Goal: Communication & Community: Participate in discussion

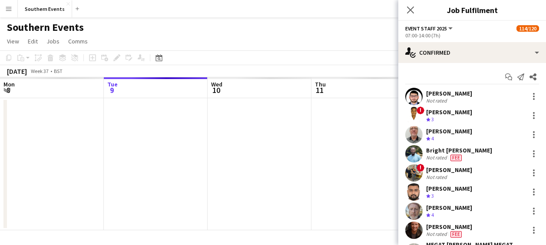
click at [478, 45] on div "single-neutral-actions-check-2 Confirmed" at bounding box center [472, 52] width 148 height 21
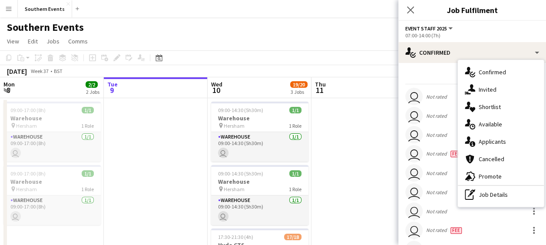
click at [489, 138] on span "Applicants" at bounding box center [492, 142] width 27 height 8
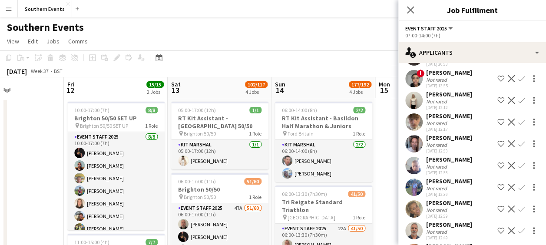
scroll to position [742, 0]
click at [518, 104] on app-icon "Confirm" at bounding box center [521, 100] width 7 height 7
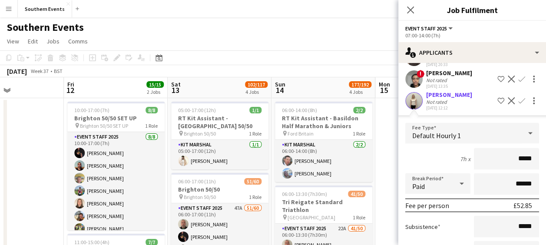
click at [518, 104] on app-icon "Confirm" at bounding box center [521, 100] width 7 height 7
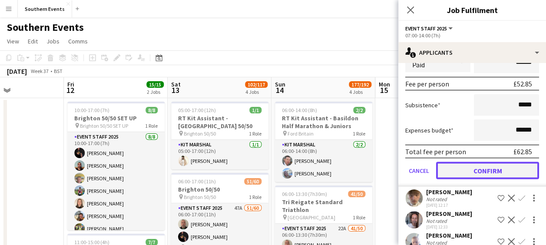
click at [479, 179] on button "Confirm" at bounding box center [487, 170] width 103 height 17
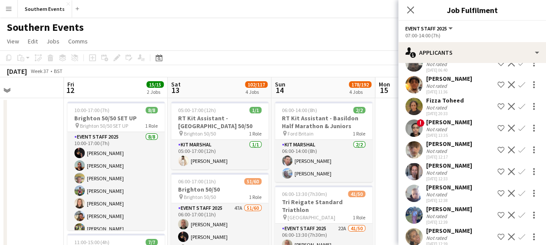
scroll to position [694, 0]
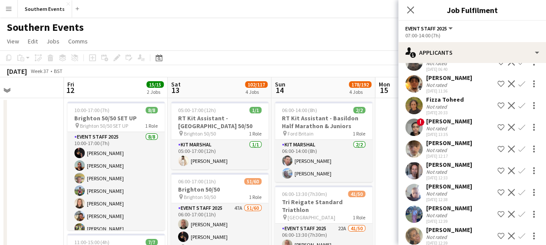
click at [518, 152] on app-icon "Confirm" at bounding box center [521, 148] width 7 height 7
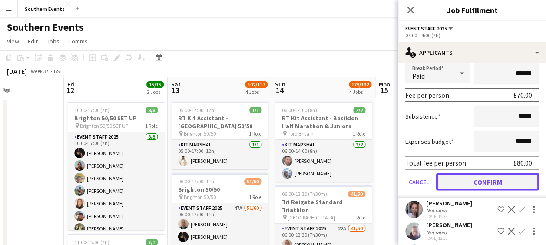
click at [467, 190] on button "Confirm" at bounding box center [487, 181] width 103 height 17
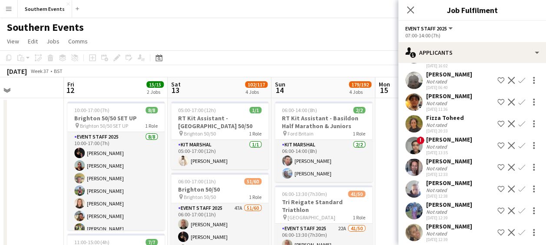
scroll to position [680, 0]
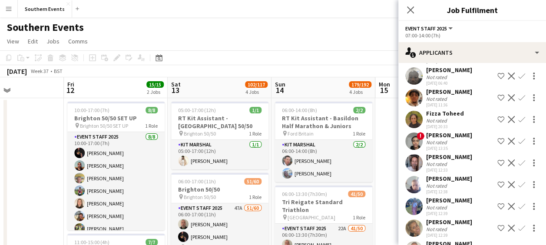
click at [518, 166] on app-icon "Confirm" at bounding box center [521, 162] width 7 height 7
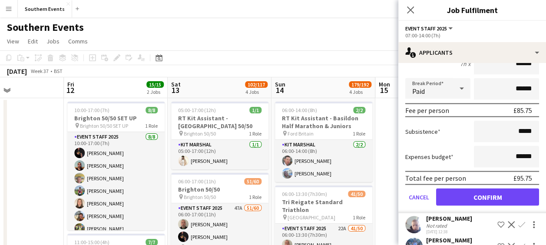
scroll to position [837, 0]
click at [469, 205] on button "Confirm" at bounding box center [487, 196] width 103 height 17
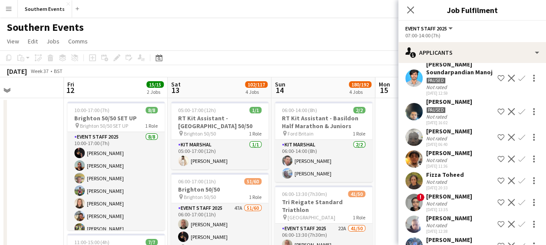
scroll to position [674, 0]
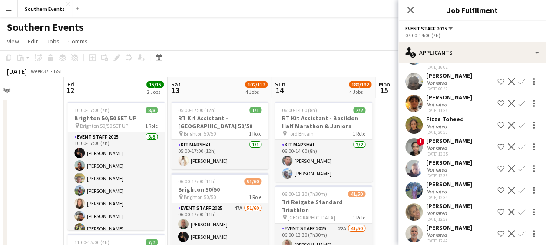
click at [518, 172] on app-icon "Confirm" at bounding box center [521, 168] width 7 height 7
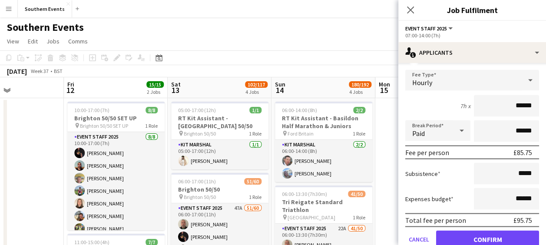
click at [446, 208] on div "Expenses budget ******" at bounding box center [472, 199] width 134 height 22
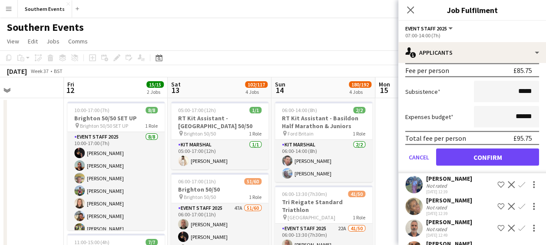
scroll to position [879, 0]
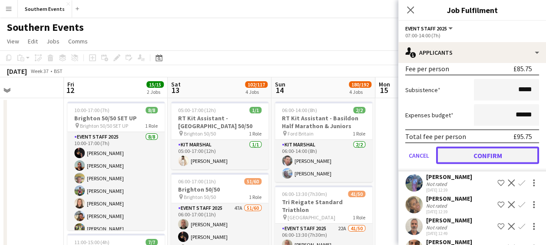
click at [469, 164] on button "Confirm" at bounding box center [487, 154] width 103 height 17
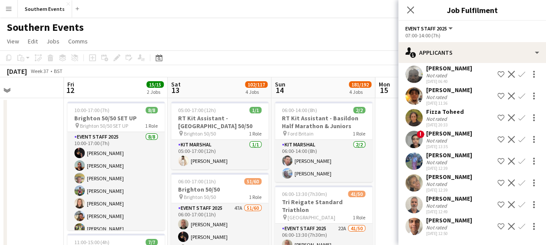
scroll to position [660, 0]
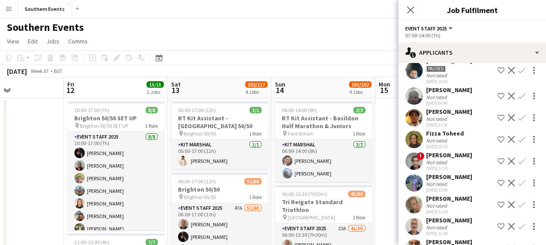
click at [518, 186] on app-icon "Confirm" at bounding box center [521, 182] width 7 height 7
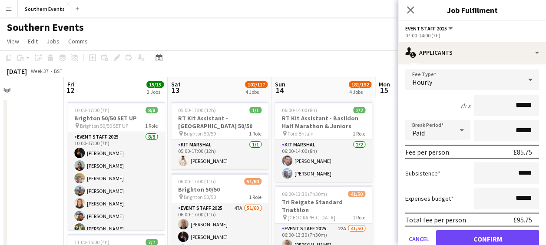
scroll to position [873, 0]
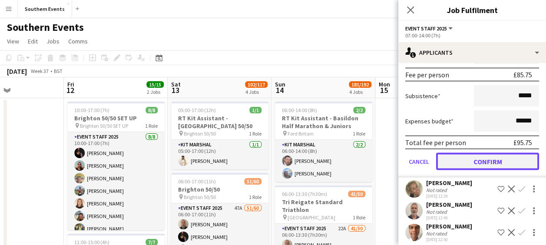
click at [480, 170] on button "Confirm" at bounding box center [487, 160] width 103 height 17
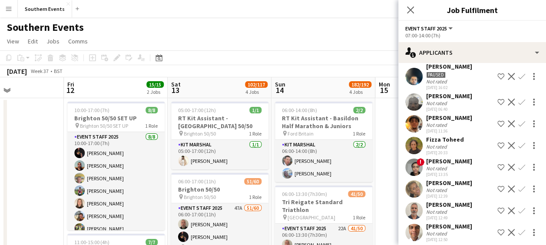
scroll to position [675, 0]
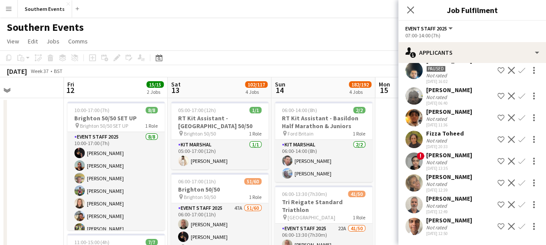
click at [518, 181] on app-icon "Confirm" at bounding box center [521, 182] width 7 height 7
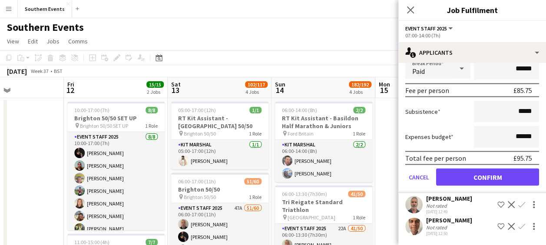
scroll to position [871, 0]
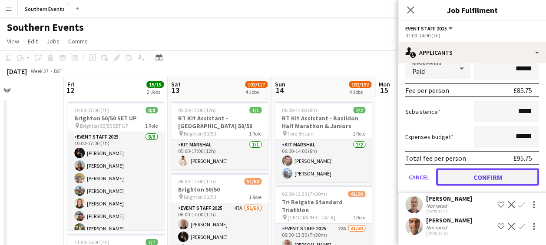
click at [474, 174] on button "Confirm" at bounding box center [487, 176] width 103 height 17
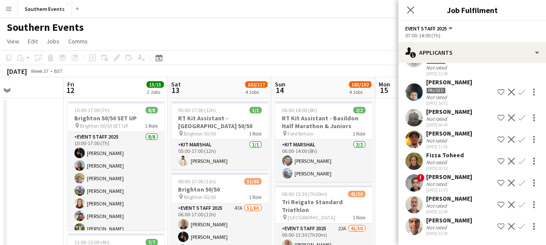
scroll to position [654, 0]
click at [518, 204] on app-icon "Confirm" at bounding box center [521, 204] width 7 height 7
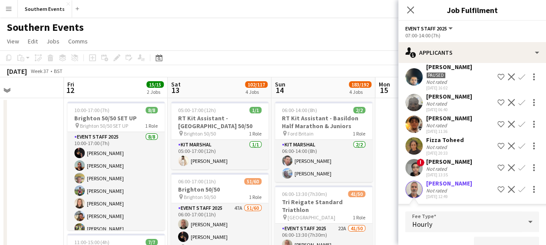
scroll to position [762, 0]
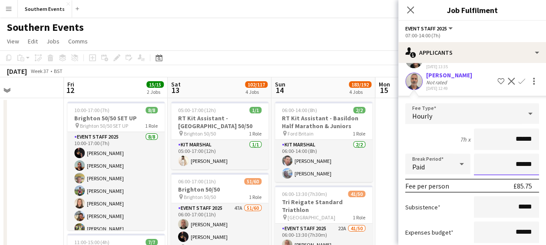
click at [474, 175] on input "******" at bounding box center [506, 164] width 65 height 22
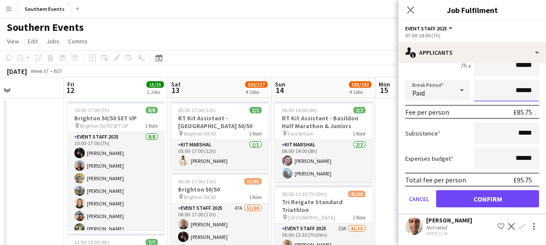
scroll to position [850, 0]
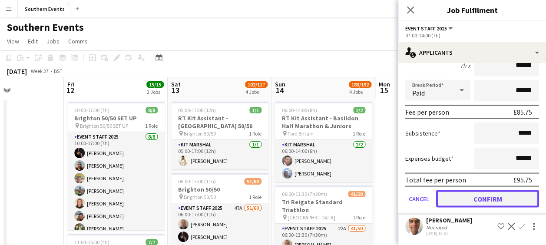
click at [476, 201] on button "Confirm" at bounding box center [487, 198] width 103 height 17
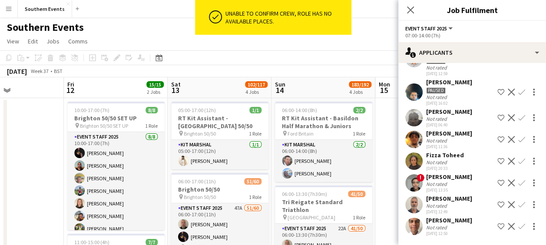
scroll to position [654, 0]
click at [410, 11] on icon "Close pop-in" at bounding box center [410, 10] width 8 height 8
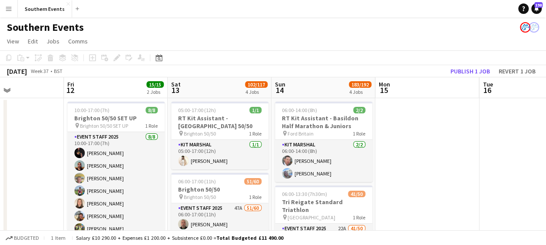
click at [380, 41] on app-page-menu "View Day view expanded Day view collapsed Month view Date picker Jump to [DATE]…" at bounding box center [273, 42] width 546 height 17
click at [458, 70] on button "Publish 1 job" at bounding box center [470, 71] width 46 height 11
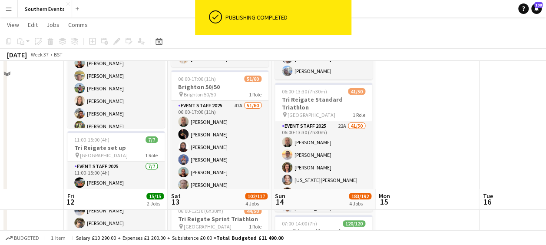
scroll to position [230, 0]
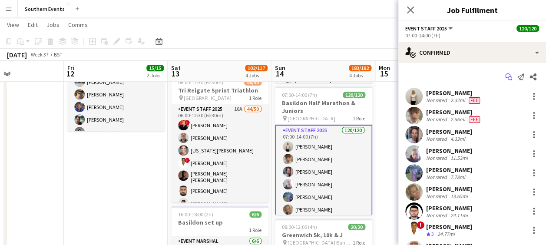
click at [508, 76] on icon at bounding box center [510, 78] width 4 height 4
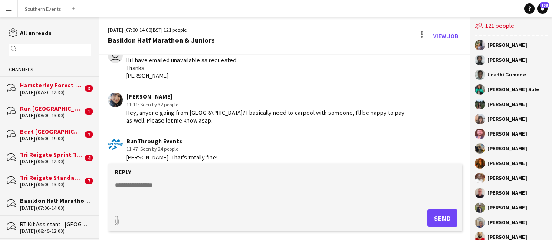
scroll to position [1596, 0]
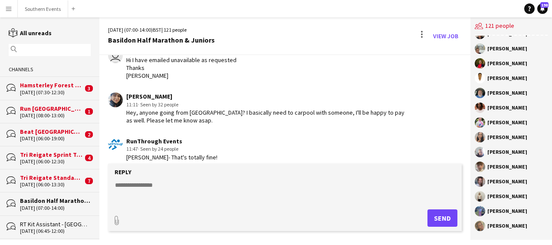
drag, startPoint x: 488, startPoint y: 151, endPoint x: 525, endPoint y: 227, distance: 83.9
click at [525, 227] on div "[PERSON_NAME] [PERSON_NAME] [PERSON_NAME] [PERSON_NAME] [PERSON_NAME] [PERSON_N…" at bounding box center [512, 138] width 82 height 204
copy div "[PERSON_NAME] [PERSON_NAME] [PERSON_NAME] [PERSON_NAME] [PERSON_NAME] [PERSON_N…"
click at [245, 187] on textarea at bounding box center [286, 192] width 345 height 23
click at [40, 6] on button "Southern Events Close" at bounding box center [43, 8] width 50 height 17
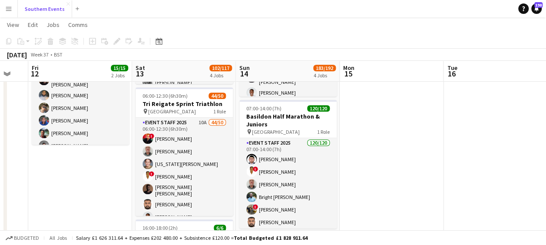
scroll to position [189, 0]
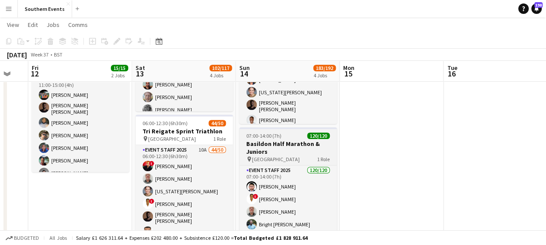
click at [271, 143] on h3 "Basildon Half Marathon & Juniors" at bounding box center [287, 148] width 97 height 16
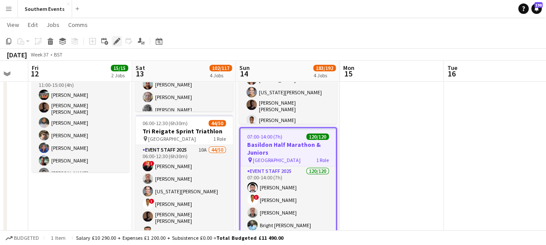
click at [116, 44] on icon "Edit" at bounding box center [116, 41] width 7 height 7
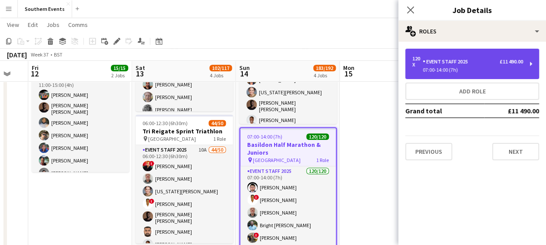
click at [460, 61] on div "Event Staff 2025" at bounding box center [447, 62] width 49 height 6
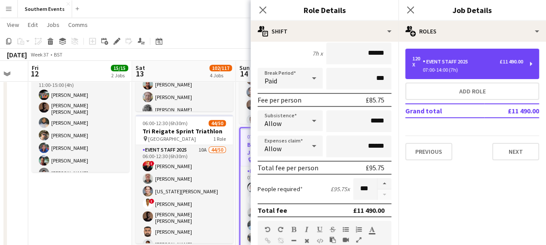
scroll to position [88, 0]
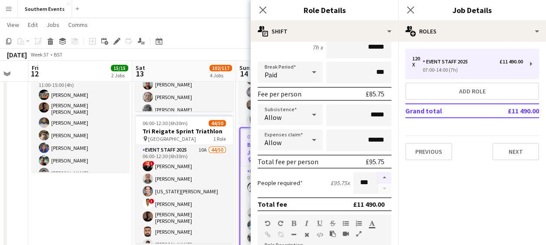
click at [377, 175] on button "button" at bounding box center [384, 177] width 14 height 11
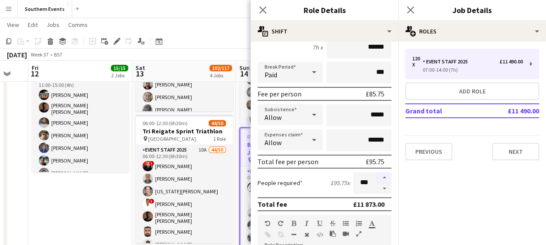
type input "***"
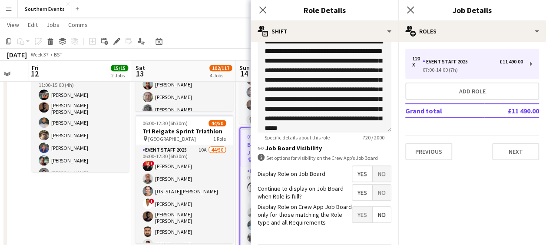
scroll to position [343, 0]
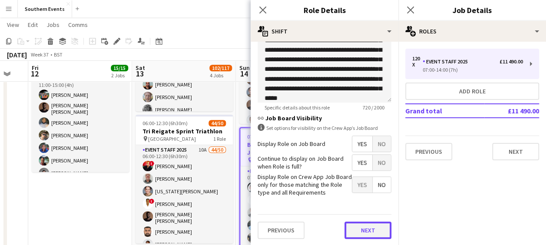
click at [357, 229] on button "Next" at bounding box center [367, 229] width 47 height 17
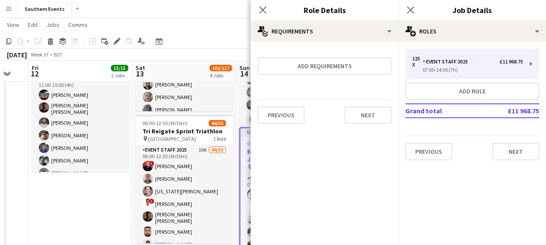
scroll to position [0, 0]
click at [360, 116] on button "Next" at bounding box center [367, 114] width 47 height 17
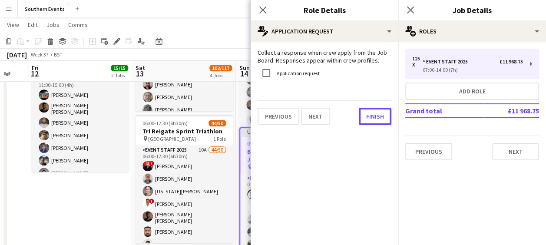
click at [360, 116] on button "Finish" at bounding box center [375, 116] width 33 height 17
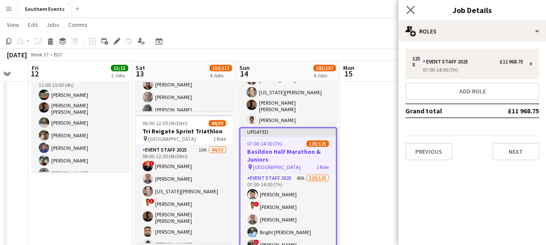
click at [409, 14] on app-icon "Close pop-in" at bounding box center [410, 10] width 13 height 13
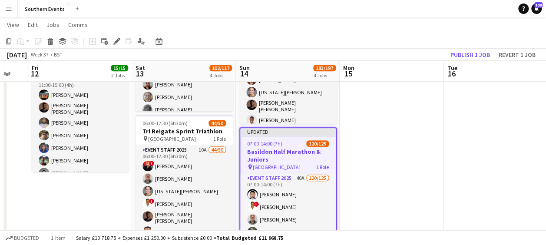
click at [381, 28] on app-page-menu "View Day view expanded Day view collapsed Month view Date picker Jump to [DATE]…" at bounding box center [273, 25] width 546 height 17
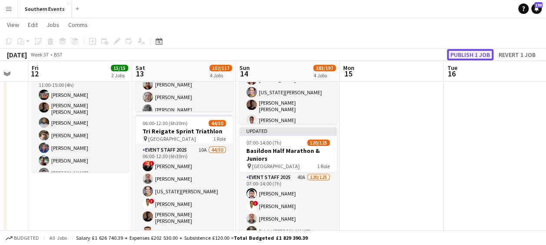
click at [454, 56] on button "Publish 1 job" at bounding box center [470, 54] width 46 height 11
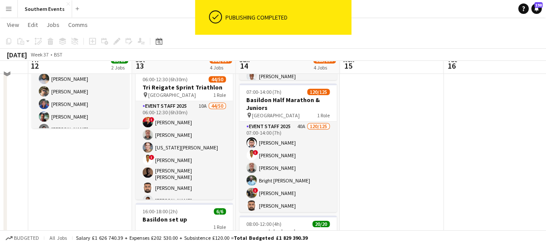
scroll to position [234, 0]
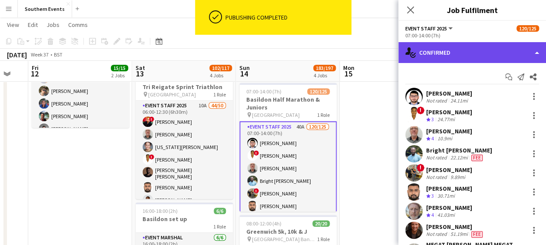
click at [475, 57] on div "single-neutral-actions-check-2 Confirmed" at bounding box center [472, 52] width 148 height 21
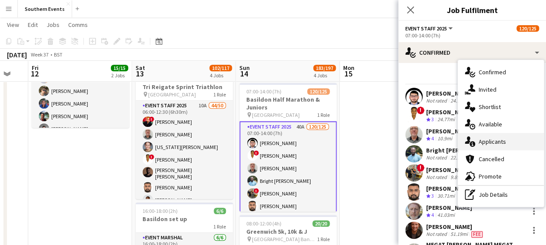
click at [483, 142] on span "Applicants" at bounding box center [492, 142] width 27 height 8
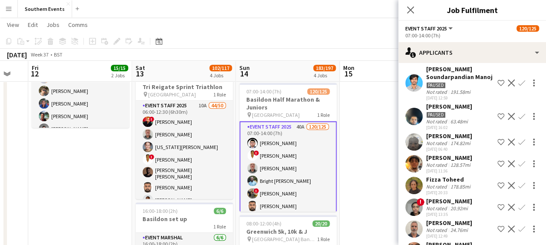
scroll to position [654, 0]
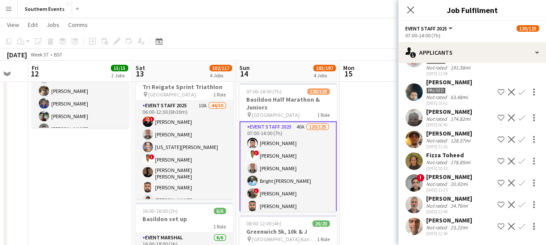
click at [518, 203] on app-icon "Confirm" at bounding box center [521, 204] width 7 height 7
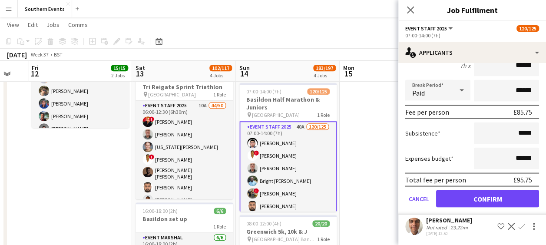
scroll to position [850, 0]
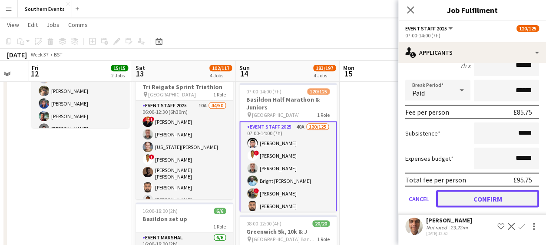
click at [468, 195] on button "Confirm" at bounding box center [487, 198] width 103 height 17
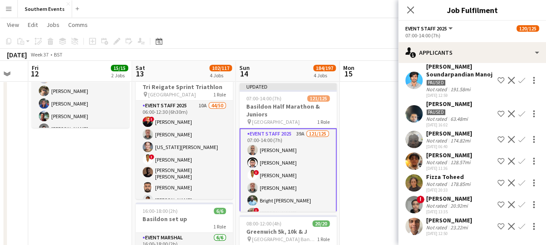
scroll to position [632, 0]
click at [518, 225] on app-icon "Confirm" at bounding box center [521, 226] width 7 height 7
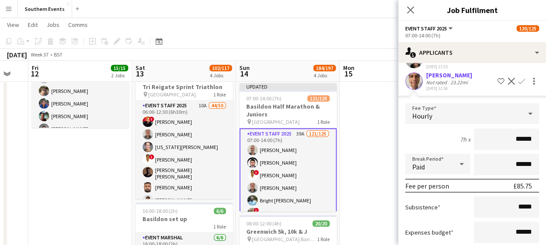
scroll to position [829, 0]
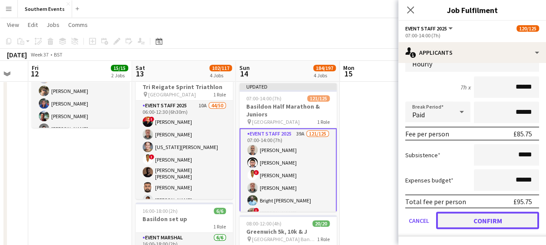
click at [463, 221] on button "Confirm" at bounding box center [487, 219] width 103 height 17
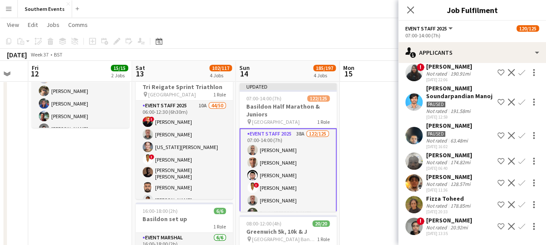
scroll to position [610, 0]
click at [356, 204] on app-date-cell at bounding box center [392, 113] width 104 height 498
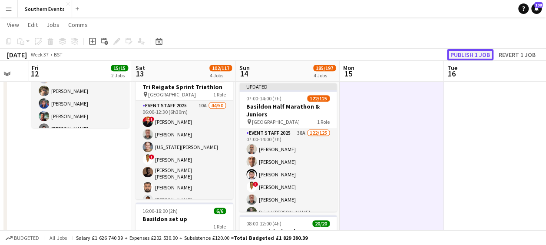
click at [462, 53] on button "Publish 1 job" at bounding box center [470, 54] width 46 height 11
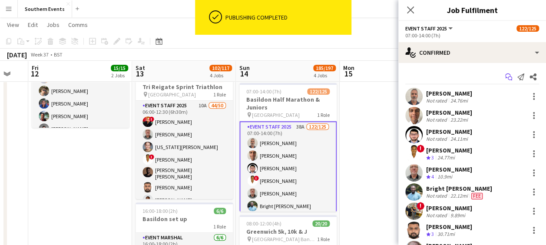
click at [505, 76] on icon "Start chat" at bounding box center [508, 76] width 7 height 7
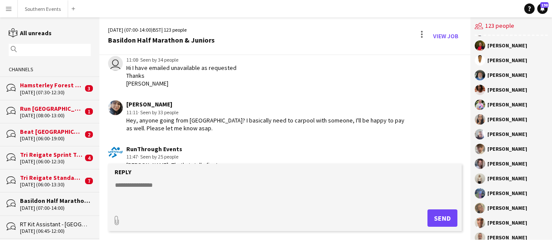
scroll to position [1626, 0]
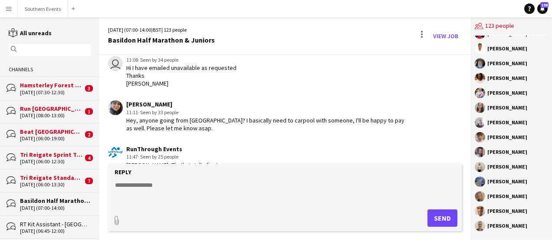
drag, startPoint x: 488, startPoint y: 210, endPoint x: 531, endPoint y: 227, distance: 46.6
click at [531, 227] on div "[PERSON_NAME] [PERSON_NAME] [PERSON_NAME] [PERSON_NAME] [PERSON_NAME] [PERSON_N…" at bounding box center [512, 138] width 82 height 204
copy div "[PERSON_NAME] [PERSON_NAME]"
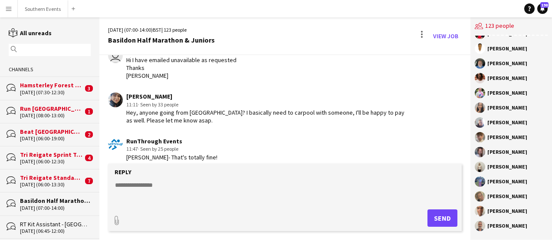
click at [156, 184] on textarea at bounding box center [286, 192] width 345 height 23
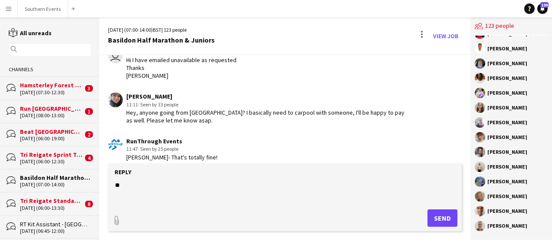
type textarea "*"
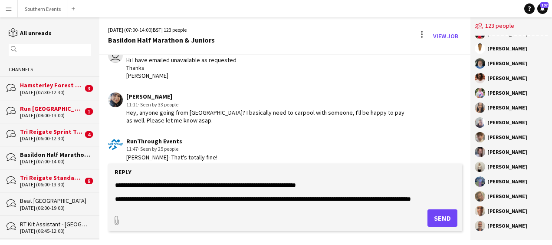
scroll to position [6, 0]
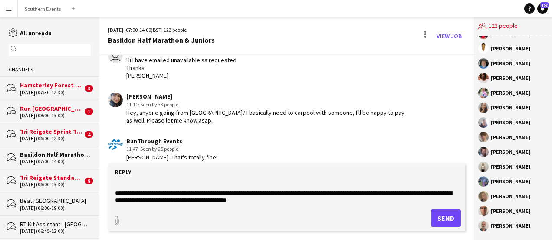
paste textarea "***"
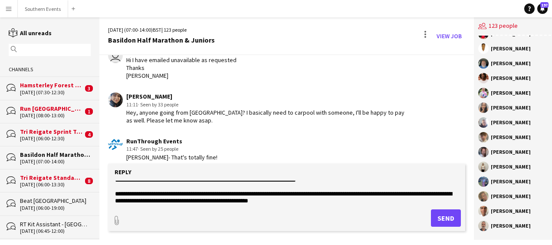
scroll to position [7, 0]
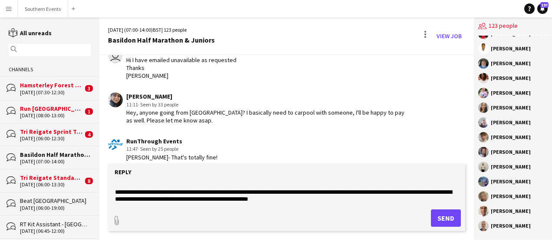
click at [220, 191] on textarea "**********" at bounding box center [286, 192] width 345 height 23
click at [427, 198] on textarea "**********" at bounding box center [286, 192] width 345 height 23
type textarea "**********"
click at [437, 212] on button "Send" at bounding box center [446, 217] width 30 height 17
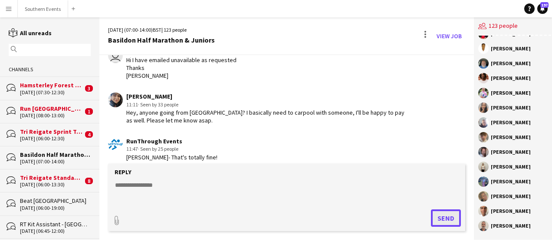
scroll to position [1253, 0]
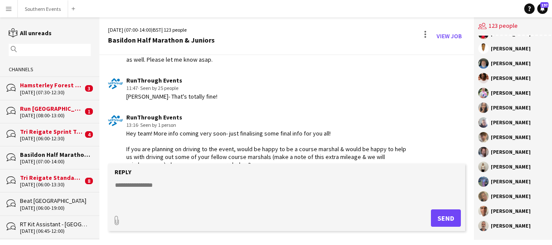
click at [224, 202] on textarea at bounding box center [286, 192] width 345 height 23
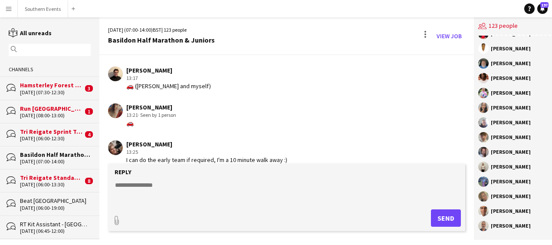
scroll to position [1372, 0]
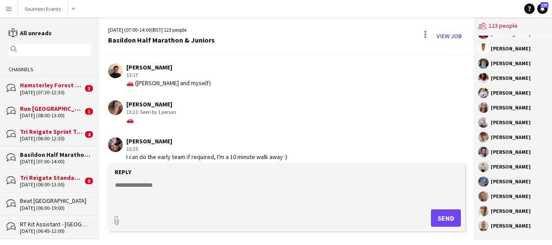
click at [132, 116] on div "🚗" at bounding box center [151, 120] width 50 height 8
copy div "🚗"
click at [216, 112] on div "[PERSON_NAME] 13:21 · Seen by 1 person 🚗" at bounding box center [258, 112] width 300 height 24
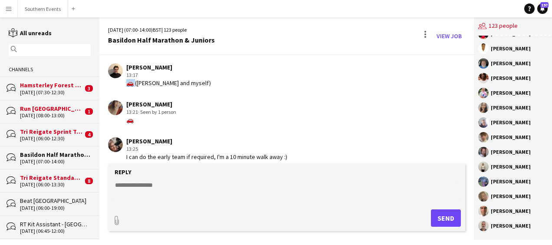
click at [132, 79] on div "🚗 ([PERSON_NAME] and myself)" at bounding box center [168, 83] width 85 height 8
copy div "🚗"
click at [197, 137] on div "[PERSON_NAME]" at bounding box center [206, 141] width 161 height 8
click at [162, 185] on textarea at bounding box center [286, 192] width 345 height 23
click at [219, 188] on textarea at bounding box center [286, 192] width 345 height 23
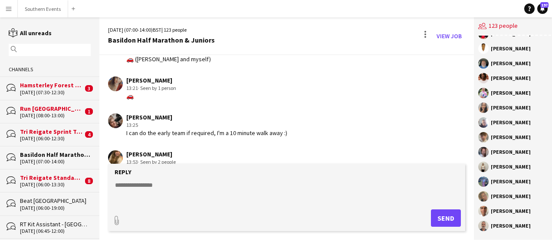
scroll to position [2296, 0]
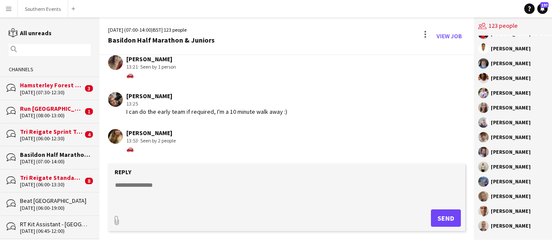
paste textarea "**********"
type textarea "**********"
click at [434, 215] on button "Send" at bounding box center [446, 217] width 30 height 17
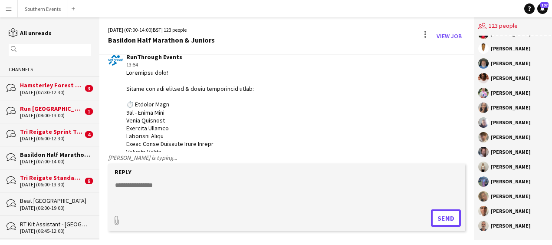
scroll to position [3168, 0]
